Goal: Communication & Community: Answer question/provide support

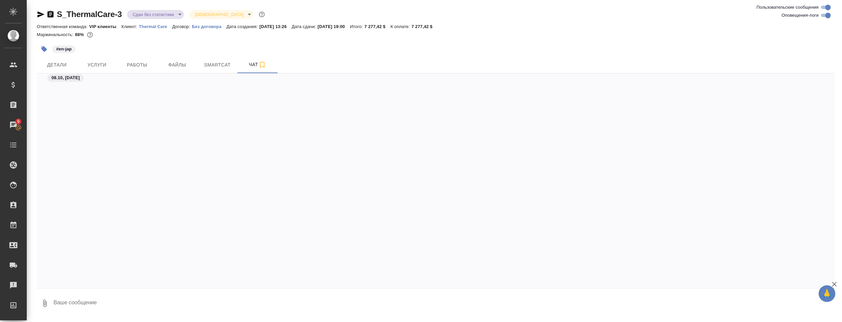
scroll to position [5701, 0]
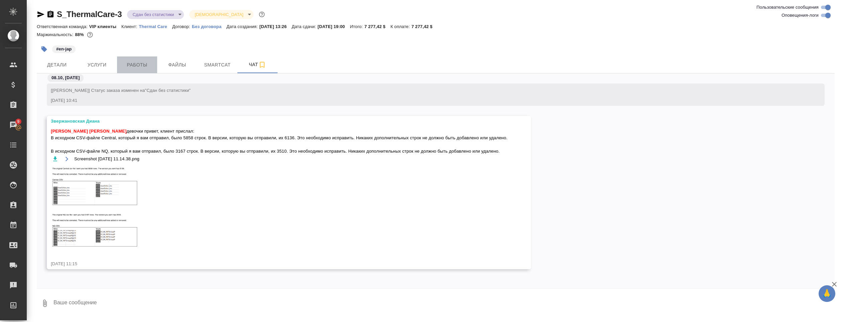
click at [138, 65] on span "Работы" at bounding box center [137, 65] width 32 height 8
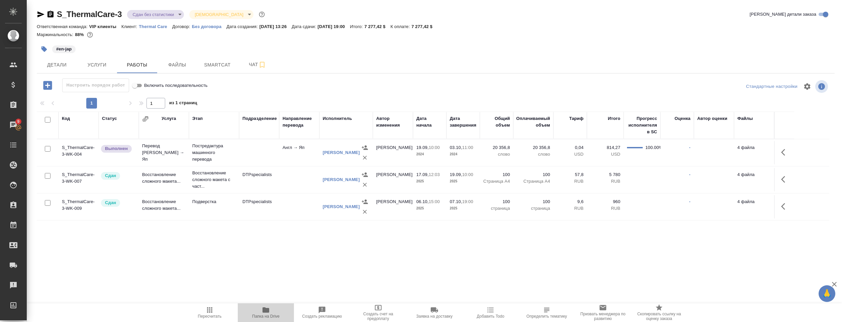
click at [266, 310] on icon "button" at bounding box center [265, 310] width 7 height 5
click at [251, 64] on span "Чат" at bounding box center [257, 65] width 32 height 8
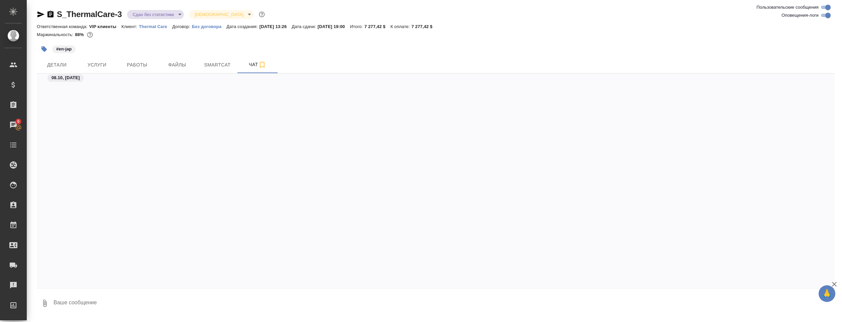
scroll to position [5701, 0]
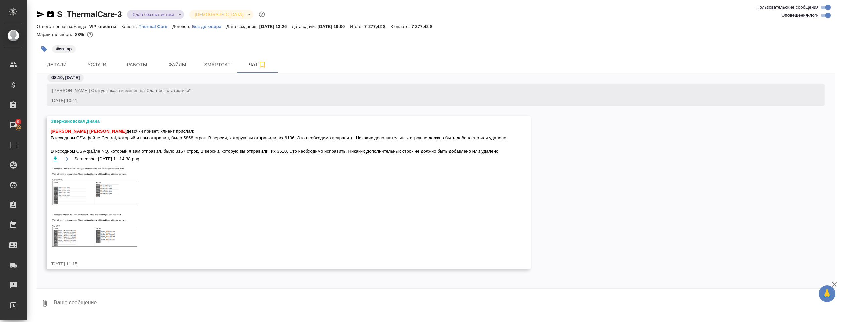
click at [210, 186] on div "Screenshot [DATE] 11.14.38.png" at bounding box center [279, 206] width 457 height 103
click at [86, 302] on textarea at bounding box center [444, 303] width 782 height 23
paste textarea "6"
click at [85, 312] on textarea "Файлы из сурса: Central -- 6136 строк" at bounding box center [438, 303] width 771 height 23
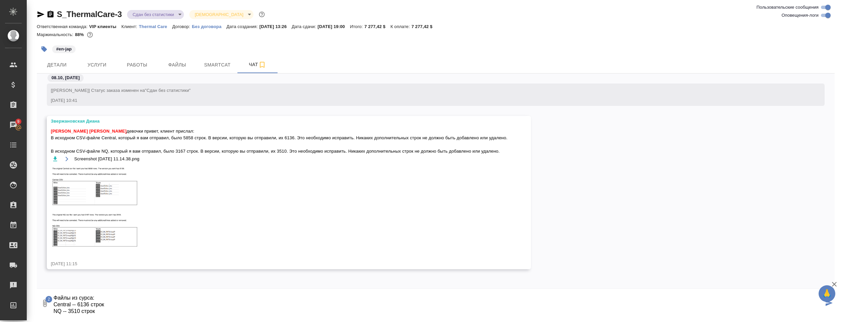
click at [104, 297] on textarea "Файлы из сурса: Central -- 6136 строк NQ -- 3510 строк" at bounding box center [438, 303] width 771 height 23
type textarea "Файлы из сурса (смотрим): Central -- 6136 строк NQ -- 3510 строк"
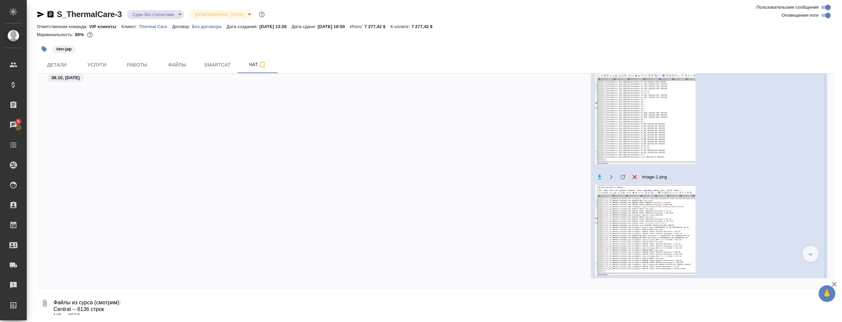
scroll to position [6057, 0]
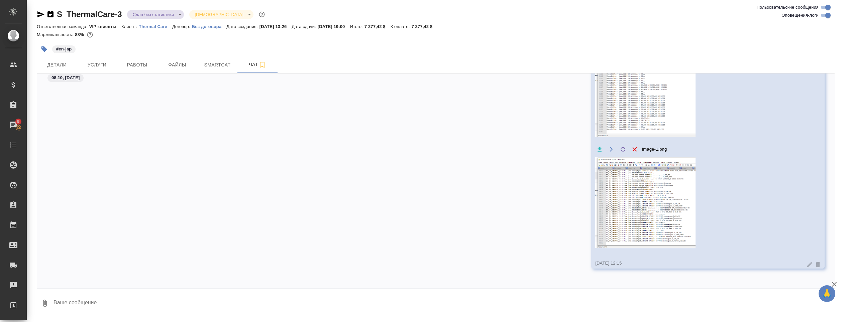
click at [73, 305] on textarea at bounding box center [444, 303] width 782 height 23
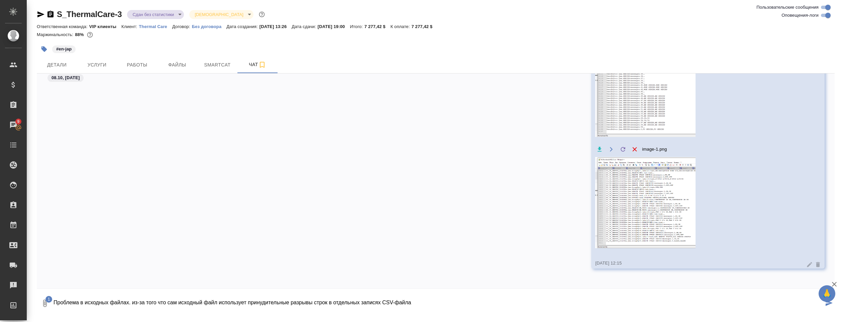
click at [47, 303] on span "1" at bounding box center [48, 299] width 7 height 7
click at [45, 305] on div at bounding box center [421, 161] width 842 height 322
click at [438, 299] on textarea "Проблема в исходных файлах. из-за того что сам исходный файл использует принуди…" at bounding box center [438, 303] width 771 height 23
drag, startPoint x: 485, startPoint y: 312, endPoint x: 434, endPoint y: 305, distance: 51.6
click at [434, 305] on textarea "Проблема в исходных файлах. из-за того что сам исходный файл использует принуди…" at bounding box center [438, 303] width 771 height 23
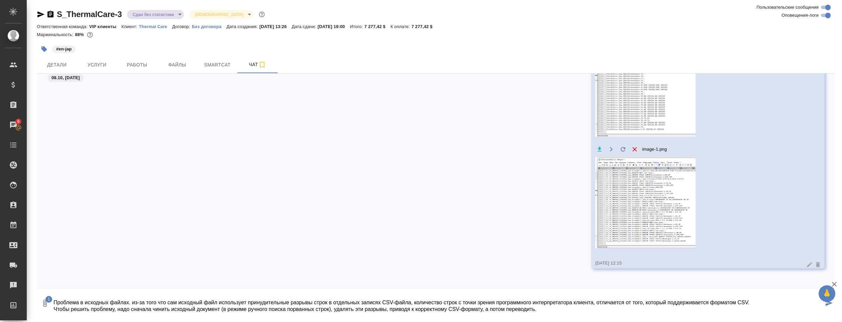
scroll to position [5, 0]
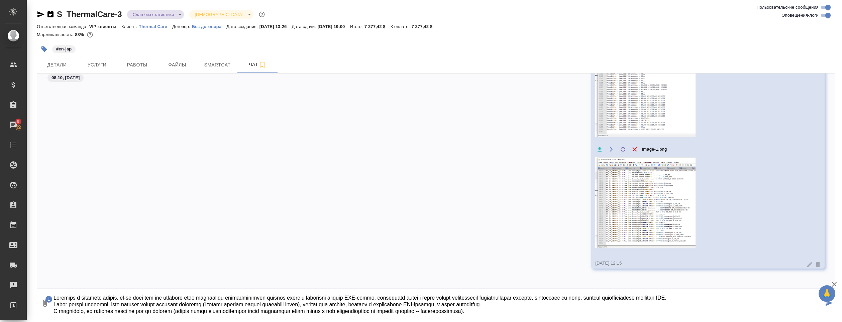
type textarea "Loremips d sitametc adipis. el-se doei tem inc utlabore etdo magnaaliqu enimadm…"
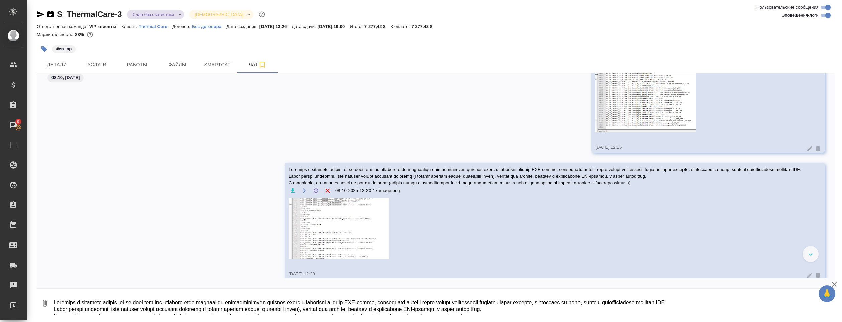
scroll to position [6191, 0]
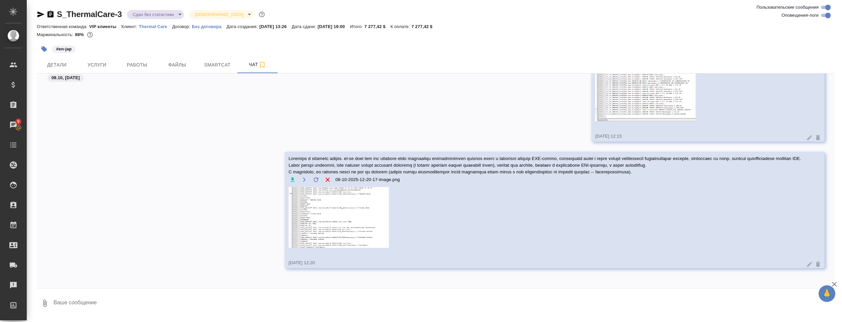
click at [333, 210] on img at bounding box center [339, 217] width 100 height 61
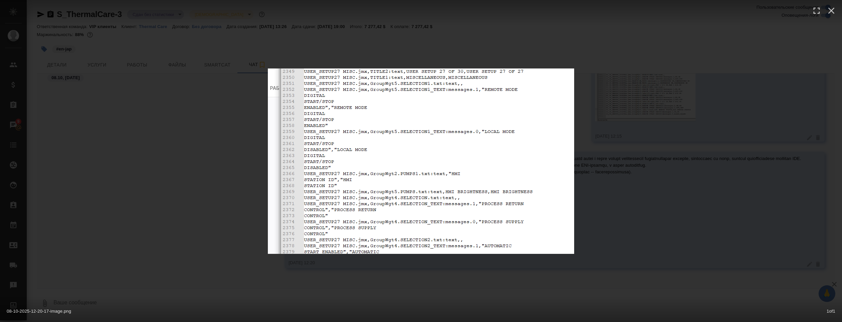
click at [357, 268] on div "08-10-2025-12-20-17-image.png 1 of 1" at bounding box center [421, 161] width 842 height 322
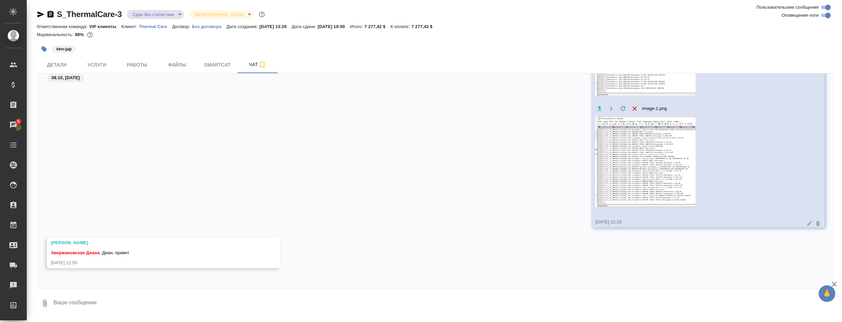
scroll to position [6145, 0]
